Goal: Transaction & Acquisition: Purchase product/service

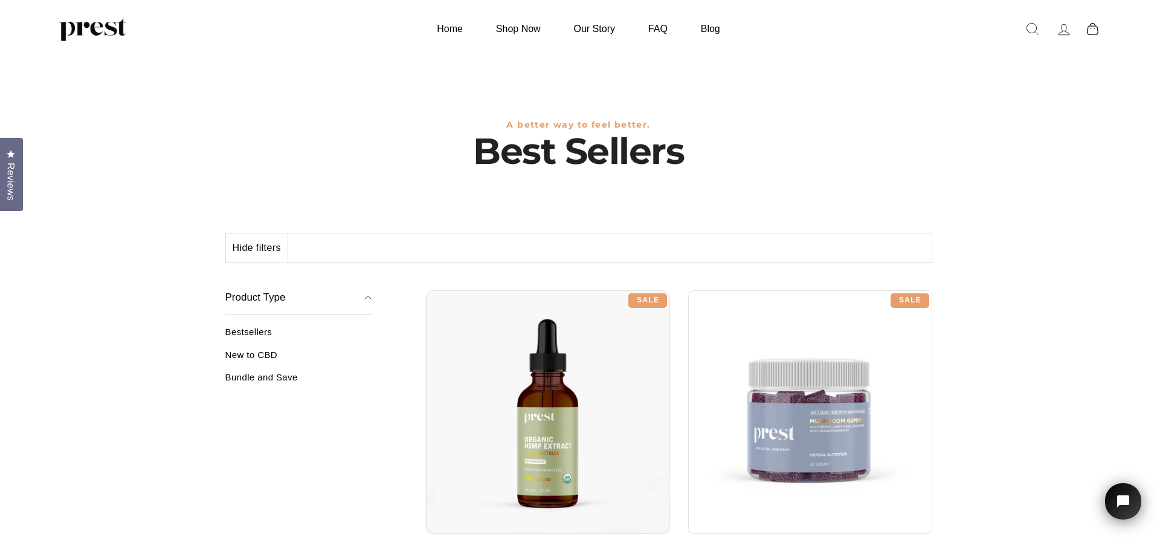
scroll to position [10, 0]
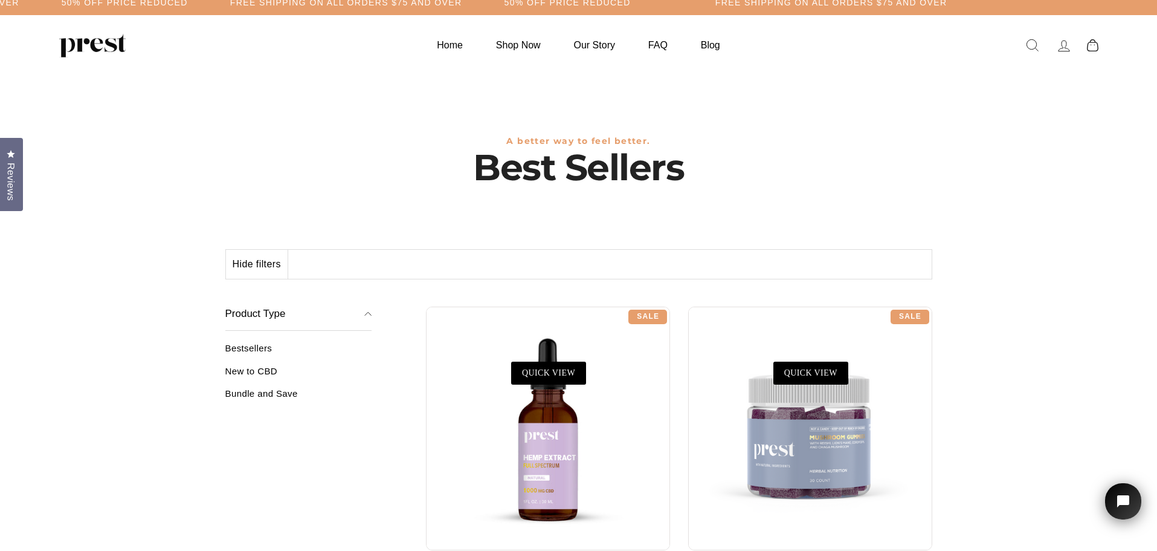
click at [542, 459] on div at bounding box center [548, 428] width 244 height 244
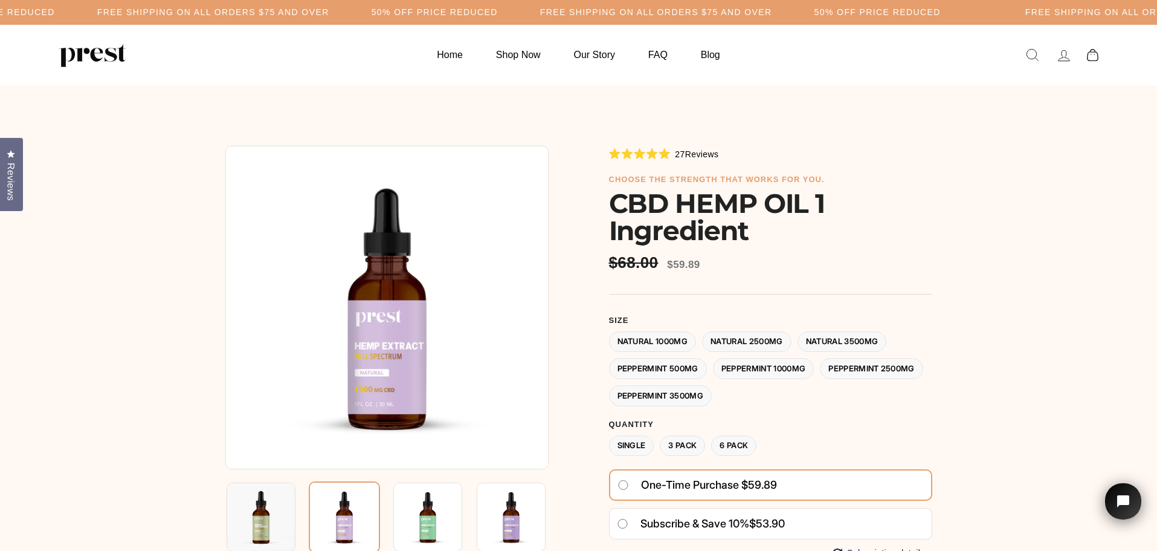
click at [713, 397] on label "Peppermint 3500MG" at bounding box center [660, 395] width 103 height 21
